Goal: Transaction & Acquisition: Subscribe to service/newsletter

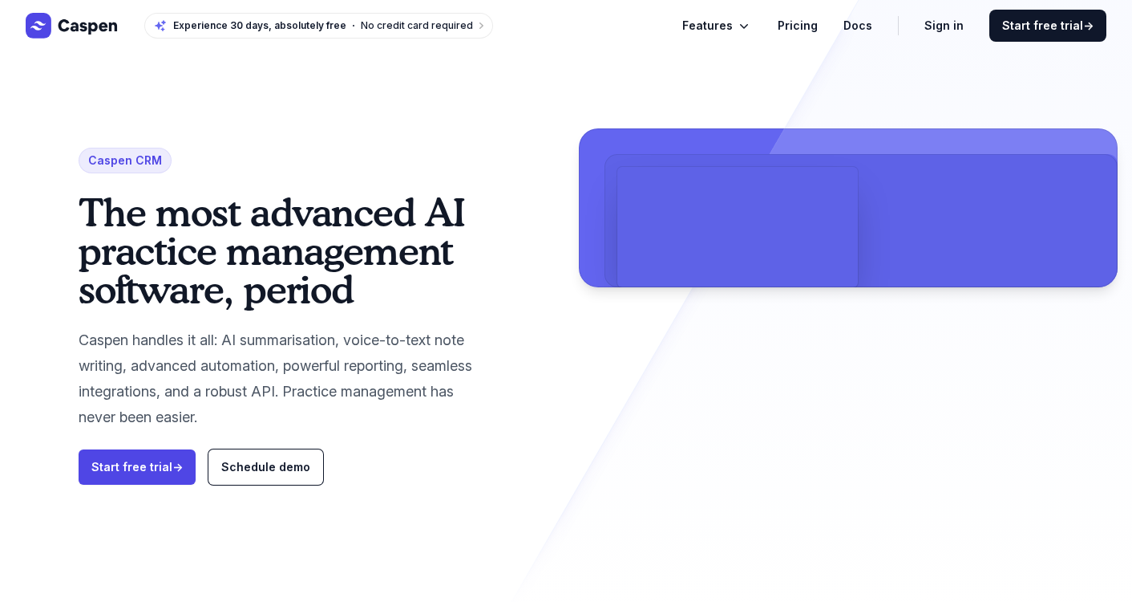
click at [454, 405] on p "Caspen handles it all: AI summarisation, voice-to-text note writing, advanced a…" at bounding box center [284, 378] width 411 height 103
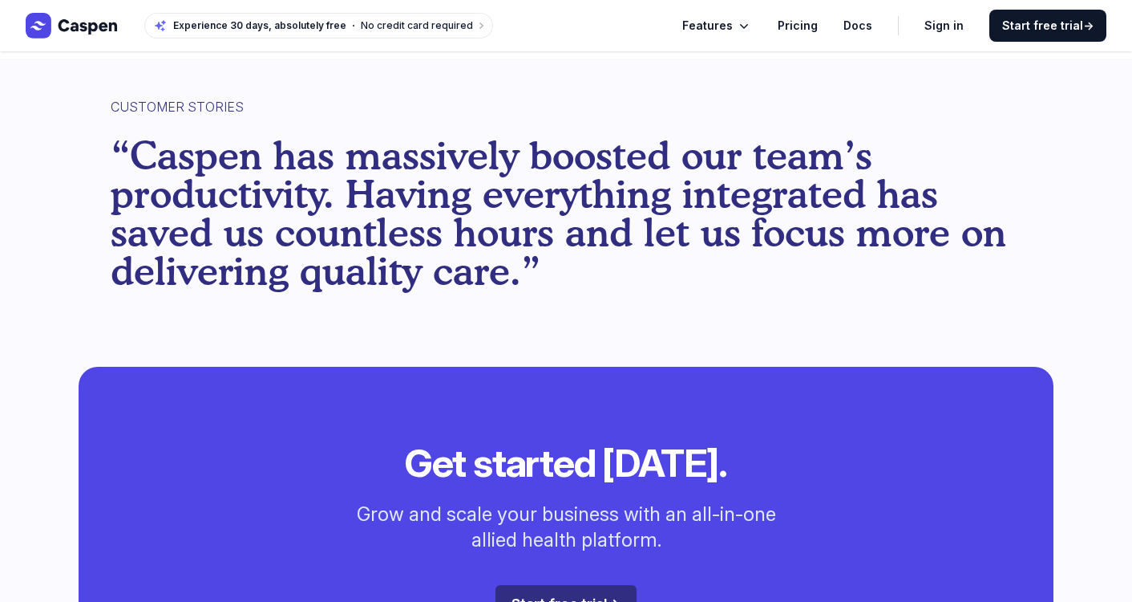
scroll to position [3841, 0]
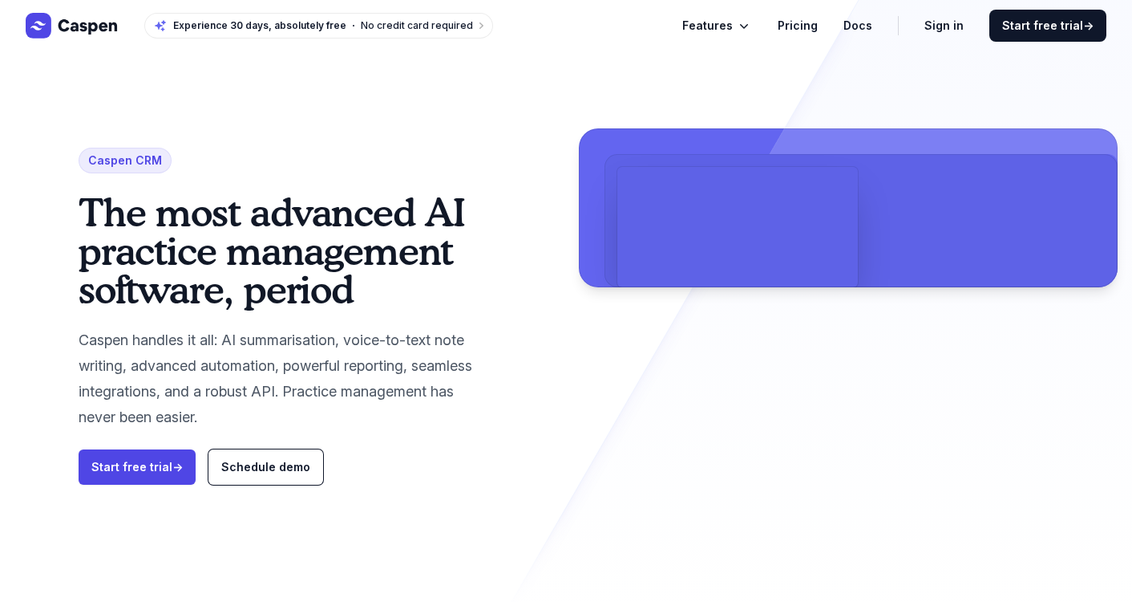
click at [719, 25] on span "Features" at bounding box center [708, 25] width 51 height 19
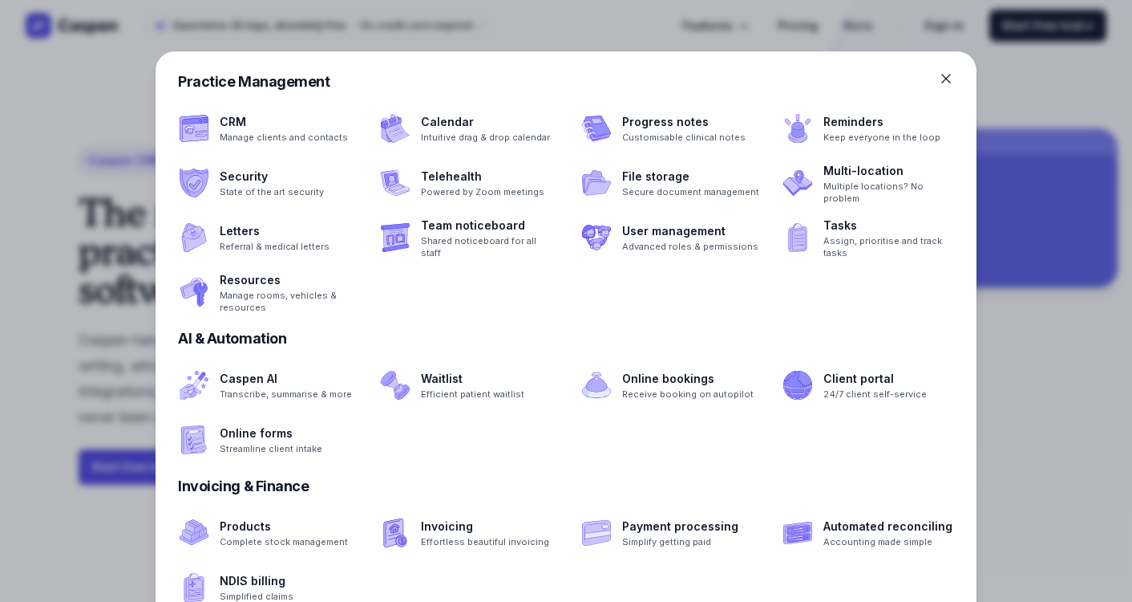
click at [1056, 111] on div at bounding box center [566, 301] width 1132 height 602
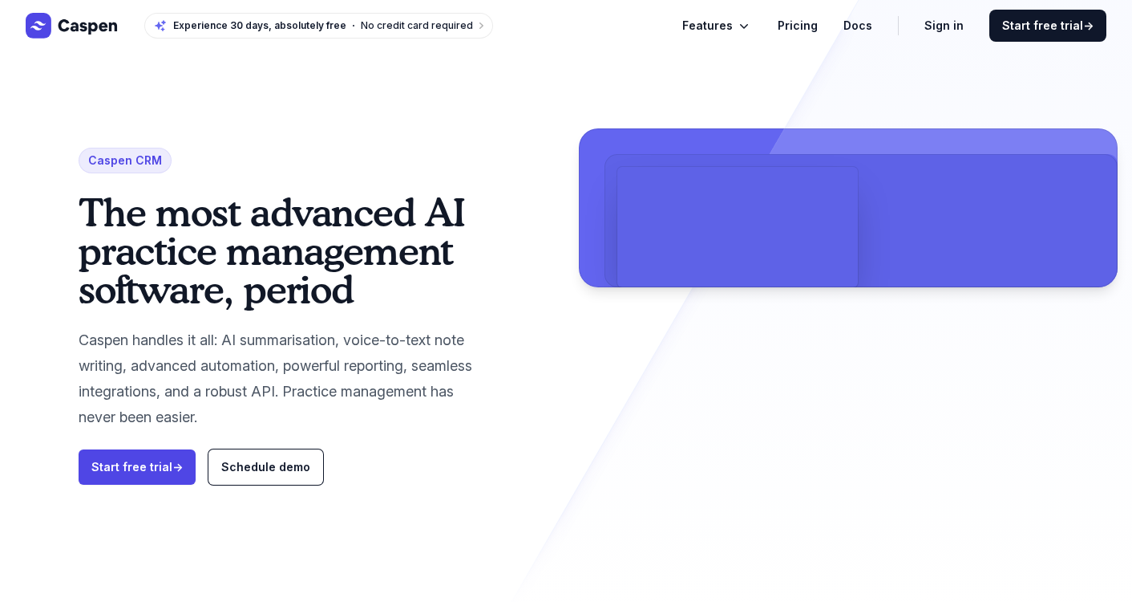
click at [752, 28] on icon "Global" at bounding box center [744, 26] width 16 height 16
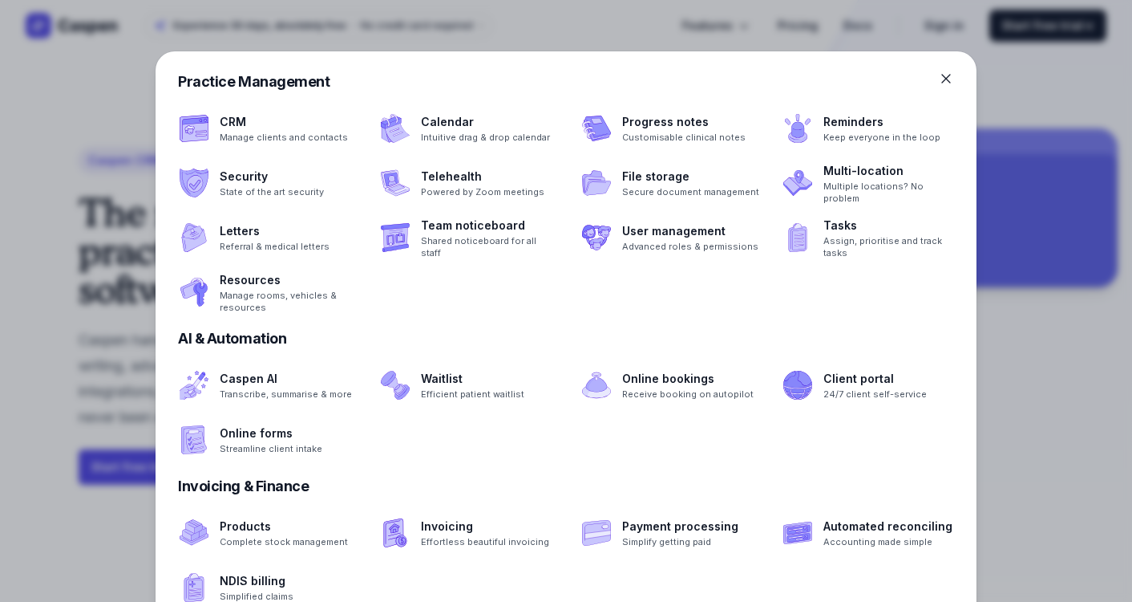
click at [491, 15] on div at bounding box center [566, 301] width 1132 height 602
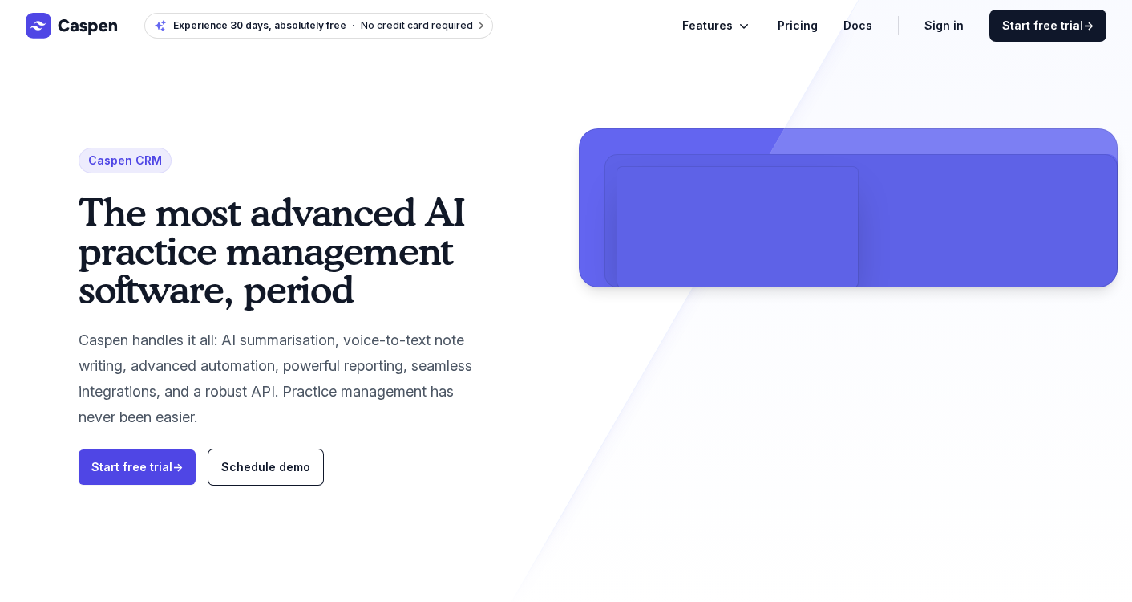
click at [319, 19] on span "Experience 30 days, absolutely free" at bounding box center [259, 25] width 173 height 13
